Goal: Task Accomplishment & Management: Manage account settings

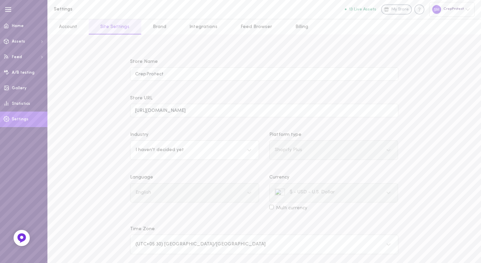
click at [19, 119] on span "Settings" at bounding box center [20, 119] width 17 height 4
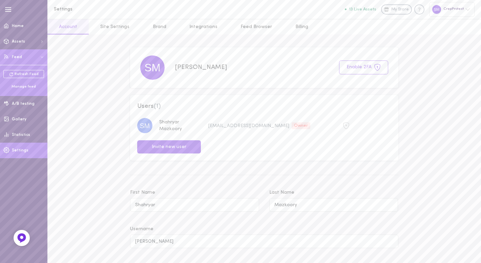
click at [23, 86] on div "Manage feed" at bounding box center [23, 86] width 41 height 5
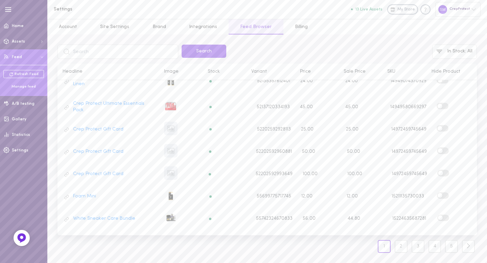
scroll to position [139, 0]
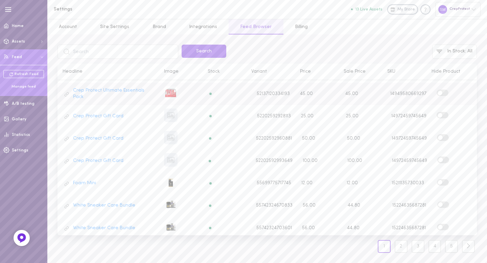
click at [438, 92] on span at bounding box center [440, 93] width 5 height 5
click at [0, 0] on input "checkbox" at bounding box center [0, 0] width 0 height 0
click at [438, 115] on span at bounding box center [440, 115] width 5 height 5
click at [0, 0] on input "checkbox" at bounding box center [0, 0] width 0 height 0
click at [438, 138] on span at bounding box center [440, 137] width 5 height 5
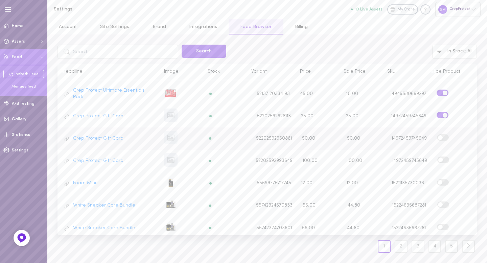
click at [0, 0] on input "checkbox" at bounding box center [0, 0] width 0 height 0
click at [439, 159] on span at bounding box center [441, 160] width 5 height 5
click at [0, 0] on input "checkbox" at bounding box center [0, 0] width 0 height 0
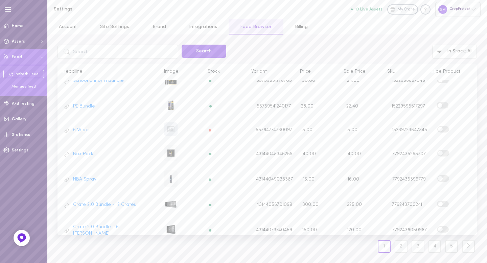
scroll to position [314, 0]
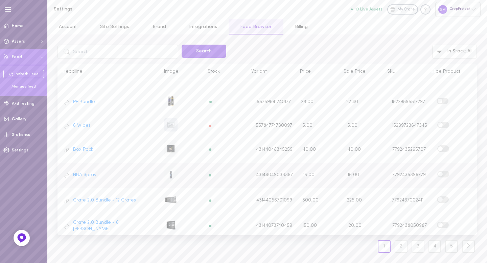
click at [438, 173] on span at bounding box center [440, 174] width 5 height 5
click at [0, 0] on input "checkbox" at bounding box center [0, 0] width 0 height 0
click at [438, 124] on span at bounding box center [440, 125] width 5 height 5
click at [0, 0] on input "checkbox" at bounding box center [0, 0] width 0 height 0
click at [398, 248] on link "2" at bounding box center [401, 246] width 13 height 13
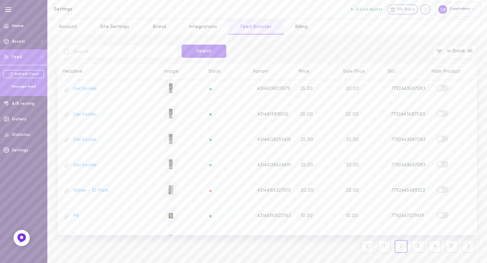
scroll to position [344, 0]
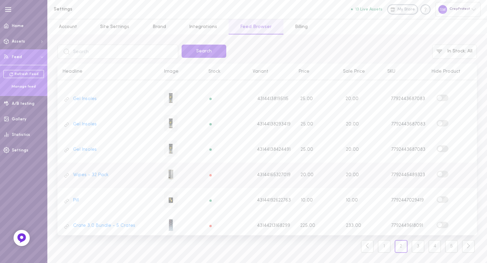
click at [438, 172] on span at bounding box center [440, 174] width 5 height 5
click at [0, 0] on input "checkbox" at bounding box center [0, 0] width 0 height 0
click at [438, 223] on span at bounding box center [440, 225] width 5 height 5
click at [0, 0] on input "checkbox" at bounding box center [0, 0] width 0 height 0
click at [417, 248] on link "3" at bounding box center [418, 246] width 13 height 13
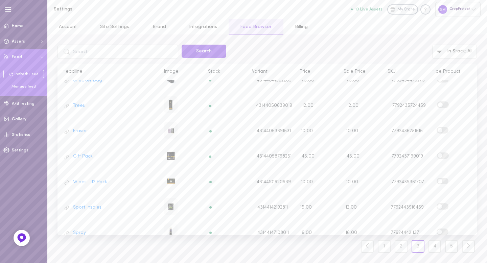
scroll to position [335, 0]
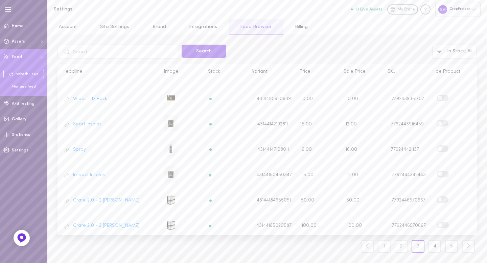
click at [433, 249] on link "4" at bounding box center [435, 246] width 13 height 13
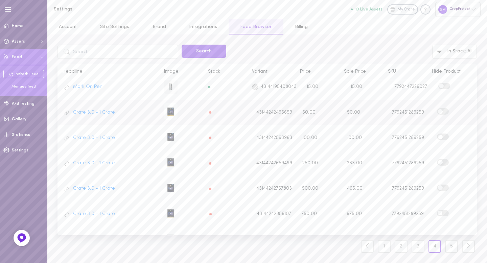
scroll to position [209, 0]
click at [438, 112] on span at bounding box center [440, 112] width 5 height 5
click at [0, 0] on input "checkbox" at bounding box center [0, 0] width 0 height 0
click at [438, 136] on span at bounding box center [440, 137] width 5 height 5
click at [0, 0] on input "checkbox" at bounding box center [0, 0] width 0 height 0
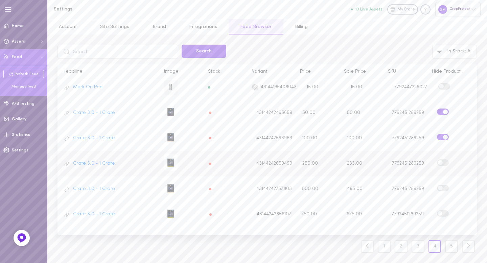
click at [438, 161] on span at bounding box center [440, 162] width 5 height 5
click at [0, 0] on input "checkbox" at bounding box center [0, 0] width 0 height 0
click at [438, 188] on span at bounding box center [440, 188] width 5 height 5
click at [0, 0] on input "checkbox" at bounding box center [0, 0] width 0 height 0
click at [438, 213] on span at bounding box center [440, 213] width 5 height 5
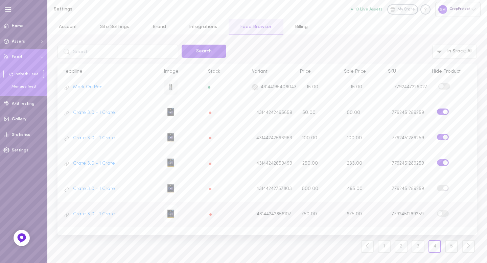
click at [0, 0] on input "checkbox" at bounding box center [0, 0] width 0 height 0
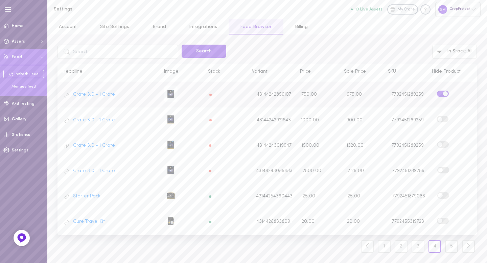
scroll to position [325, 0]
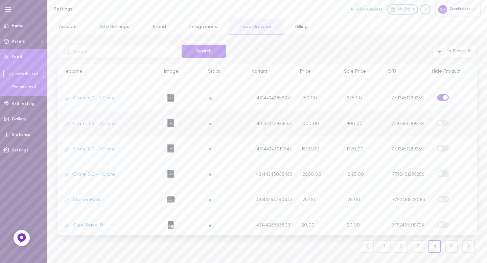
click at [438, 121] on span at bounding box center [440, 123] width 5 height 5
click at [0, 0] on input "checkbox" at bounding box center [0, 0] width 0 height 0
click at [438, 148] on span at bounding box center [440, 148] width 5 height 5
click at [0, 0] on input "checkbox" at bounding box center [0, 0] width 0 height 0
click at [438, 172] on span at bounding box center [440, 174] width 5 height 5
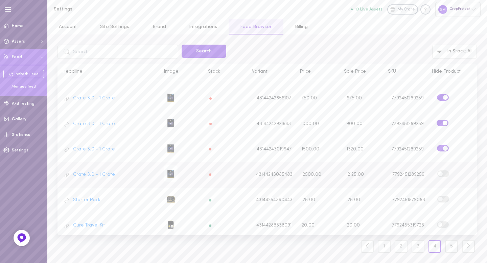
click at [0, 0] on input "checkbox" at bounding box center [0, 0] width 0 height 0
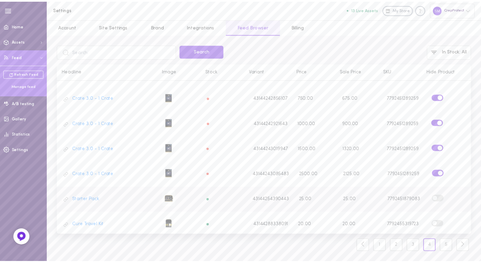
scroll to position [350, 0]
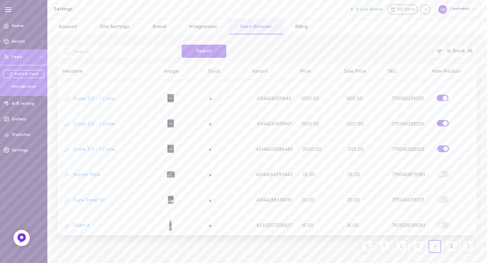
click at [454, 250] on link "5" at bounding box center [451, 246] width 13 height 13
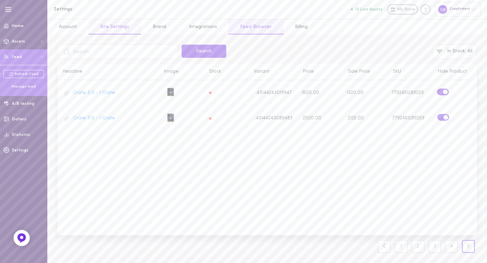
click at [115, 27] on link "Site Settings" at bounding box center [115, 26] width 52 height 15
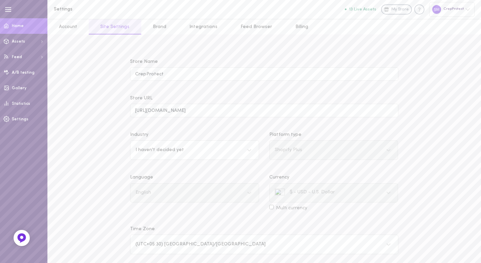
click at [23, 26] on link "Home" at bounding box center [23, 26] width 47 height 16
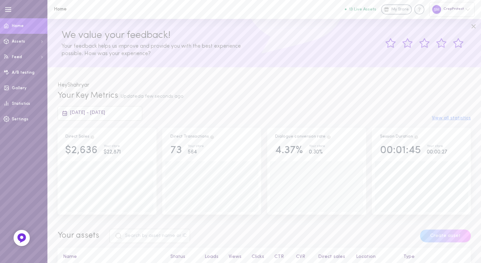
click at [469, 6] on div "CrepProtect" at bounding box center [451, 9] width 45 height 15
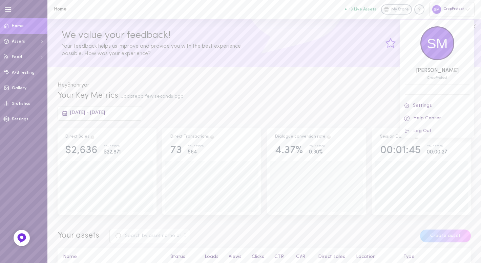
click at [281, 119] on div at bounding box center [240, 131] width 481 height 263
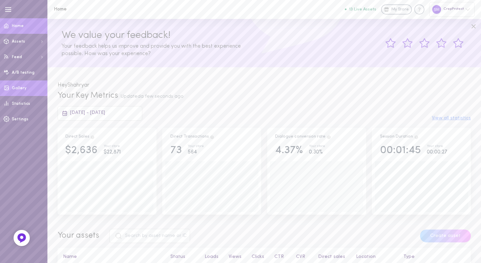
click at [21, 90] on span "Gallery" at bounding box center [19, 88] width 15 height 4
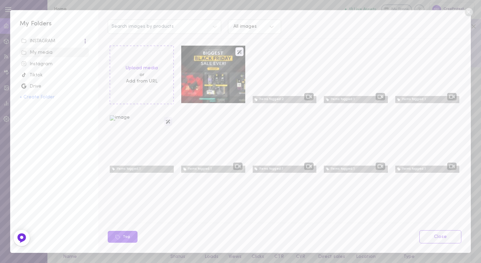
click at [61, 2] on div "My Folders INSTAGRAM My media Instagram Tiktok Drive + Create Folder Search ima…" at bounding box center [240, 131] width 481 height 263
click at [0, 251] on div "My Folders INSTAGRAM My media Instagram Tiktok Drive + Create Folder Search ima…" at bounding box center [240, 131] width 481 height 263
click at [433, 237] on link "Close" at bounding box center [440, 236] width 42 height 13
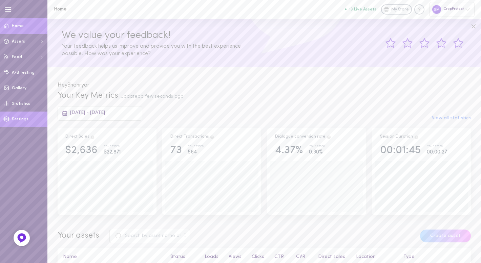
click at [12, 120] on span at bounding box center [6, 119] width 13 height 16
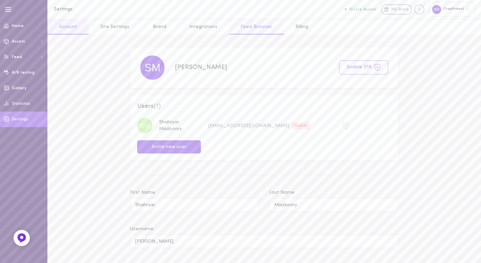
click at [256, 25] on link "Feed Browser" at bounding box center [256, 26] width 54 height 15
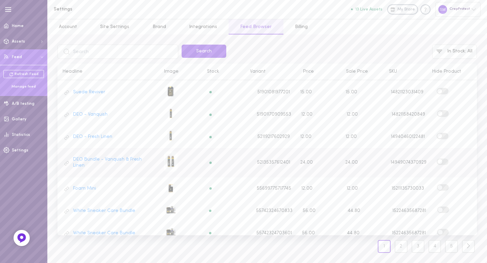
scroll to position [45, 0]
click at [87, 185] on link "Foam Mini" at bounding box center [84, 187] width 23 height 6
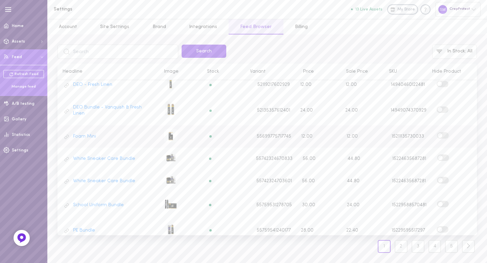
scroll to position [0, 0]
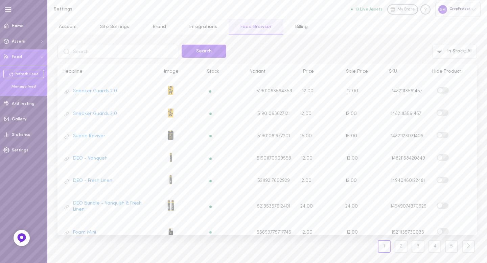
click at [345, 39] on div "Feed last update: (text) Search In Stock : All Headline Image Stock Variant Pri…" at bounding box center [267, 149] width 440 height 229
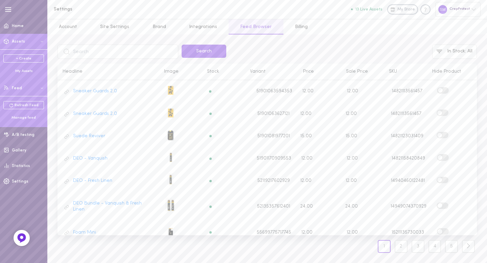
click at [26, 71] on div "My Assets" at bounding box center [23, 71] width 41 height 5
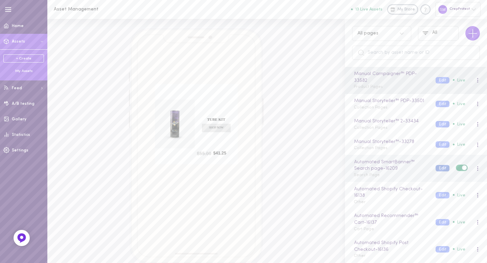
click at [437, 172] on button "Edit" at bounding box center [443, 168] width 14 height 6
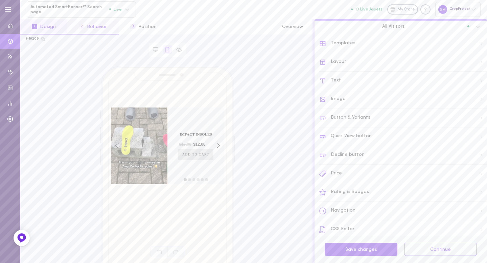
click at [93, 21] on button "2 Behavior" at bounding box center [92, 26] width 51 height 15
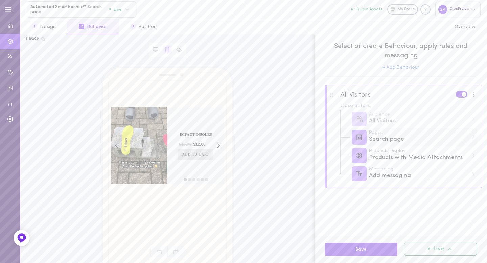
click at [385, 138] on div "Search page" at bounding box center [418, 139] width 99 height 8
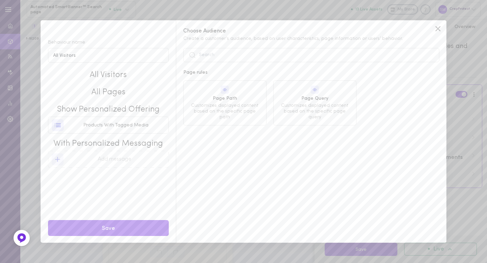
click at [164, 13] on div "Behaviour name All Visitors All Visitors Add segments All Pages Add pages Show …" at bounding box center [243, 131] width 487 height 263
click at [438, 29] on icon at bounding box center [438, 29] width 10 height 10
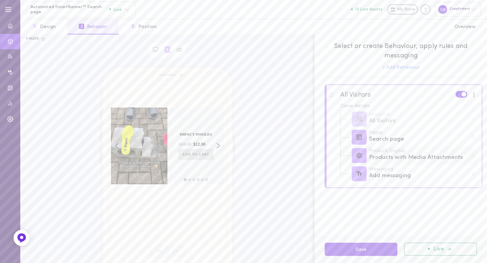
click at [395, 156] on div "Products with Media Attachments" at bounding box center [418, 158] width 99 height 8
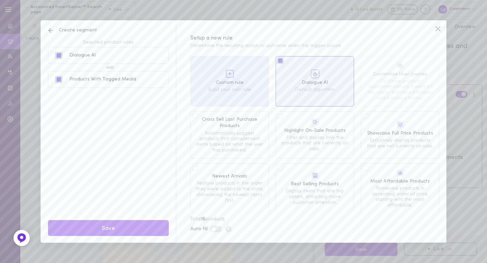
click at [437, 28] on icon at bounding box center [438, 29] width 10 height 10
